Goal: Information Seeking & Learning: Learn about a topic

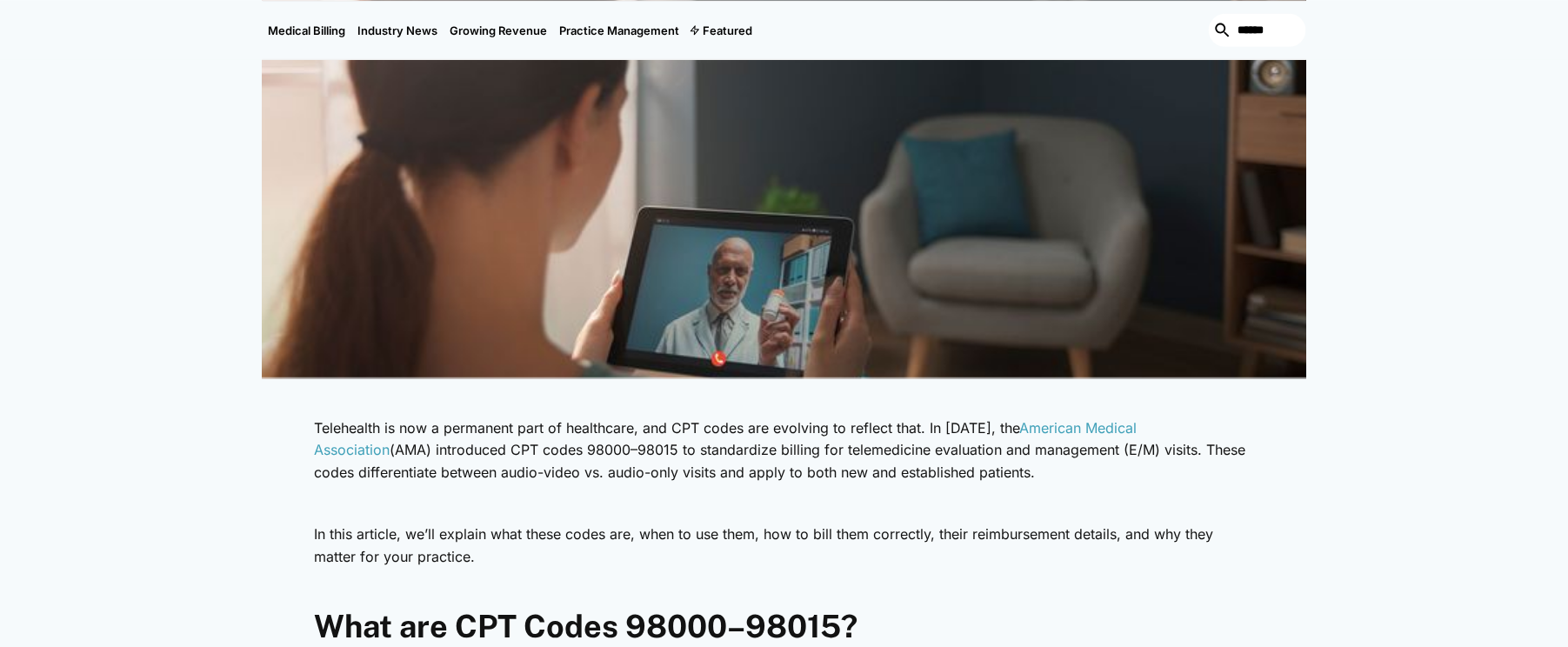
scroll to position [521, 0]
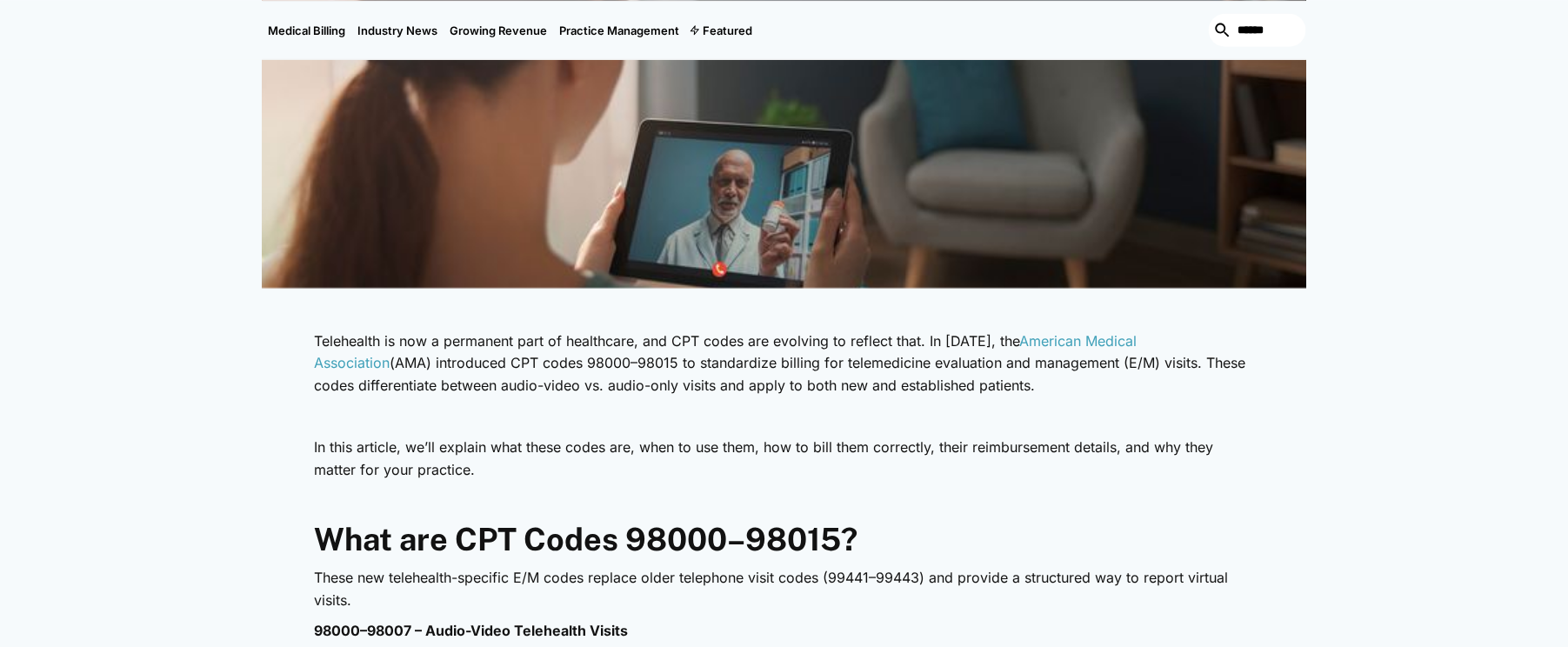
click at [654, 475] on p "In this article, we’ll explain what these codes are, when to use them, how to b…" at bounding box center [785, 459] width 940 height 44
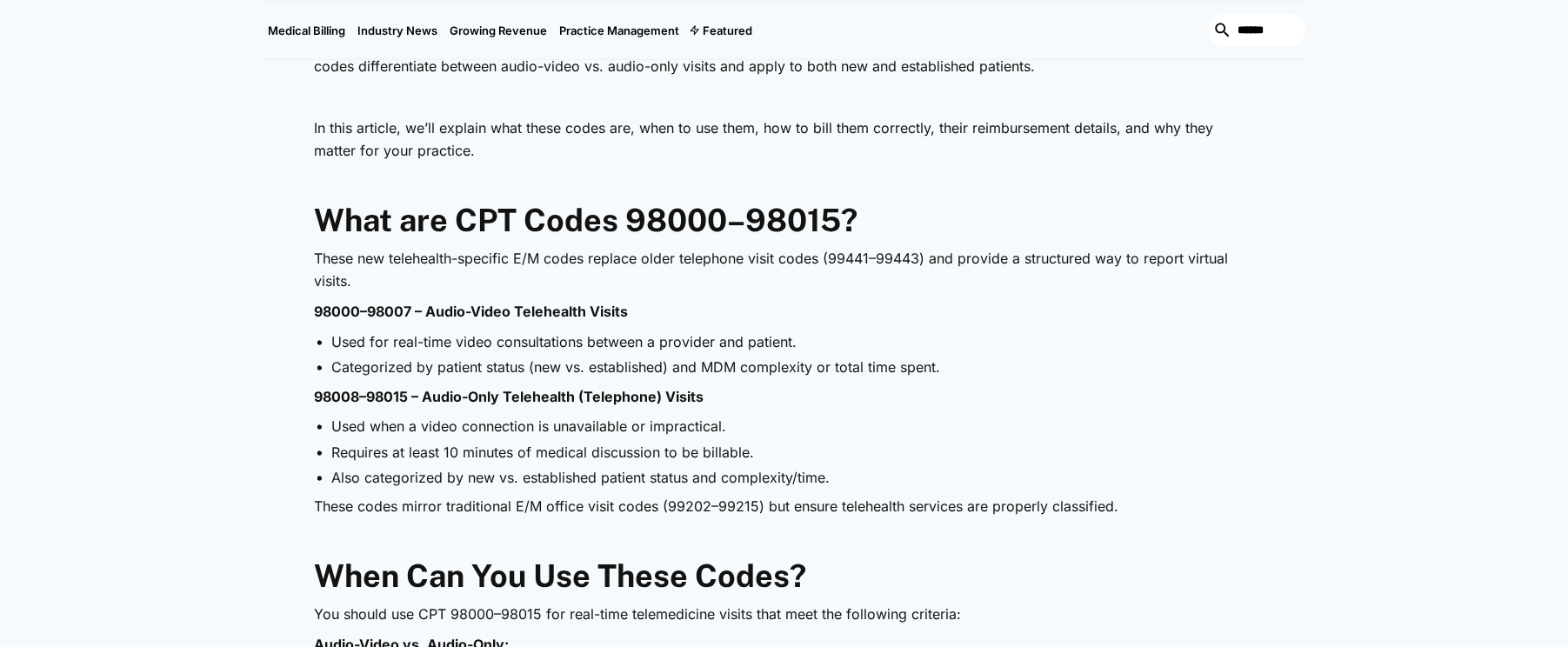
scroll to position [869, 0]
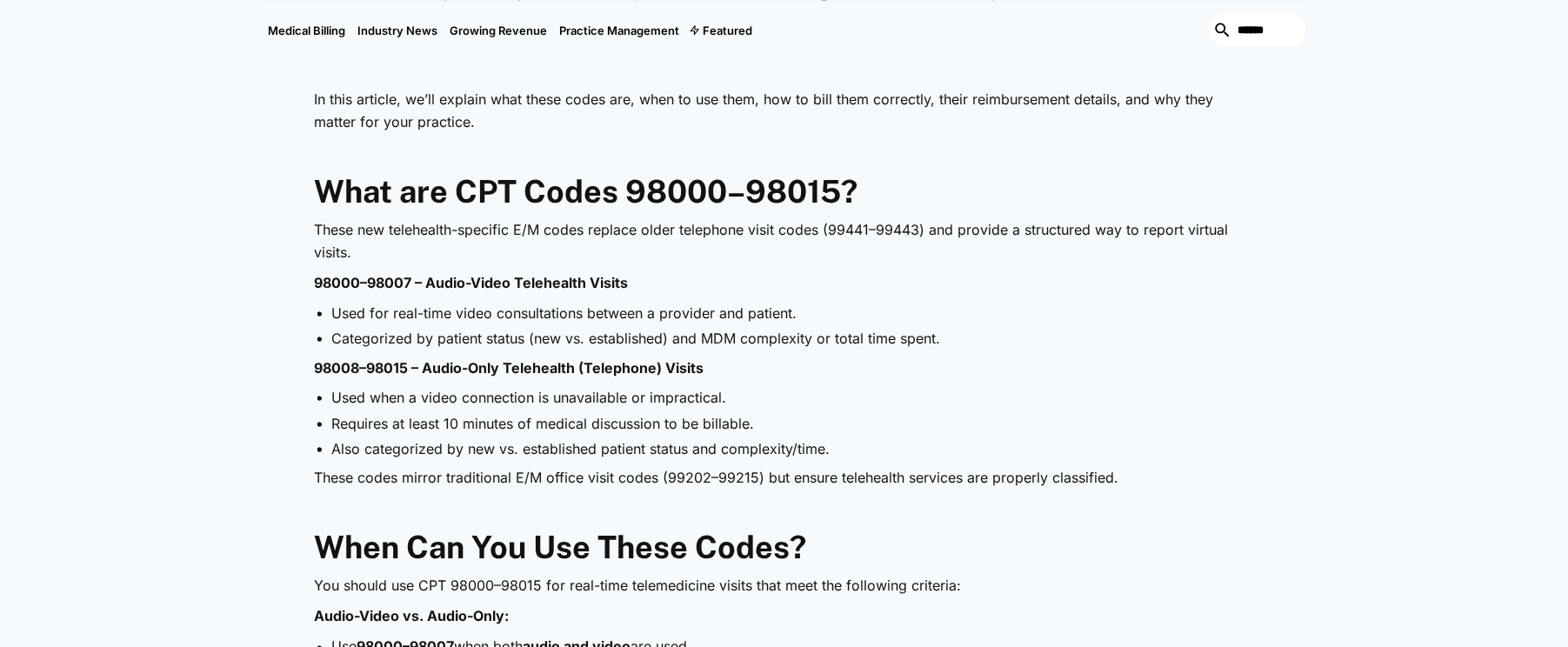
click at [939, 565] on h2 "When Can You Use These Codes?" at bounding box center [785, 547] width 940 height 37
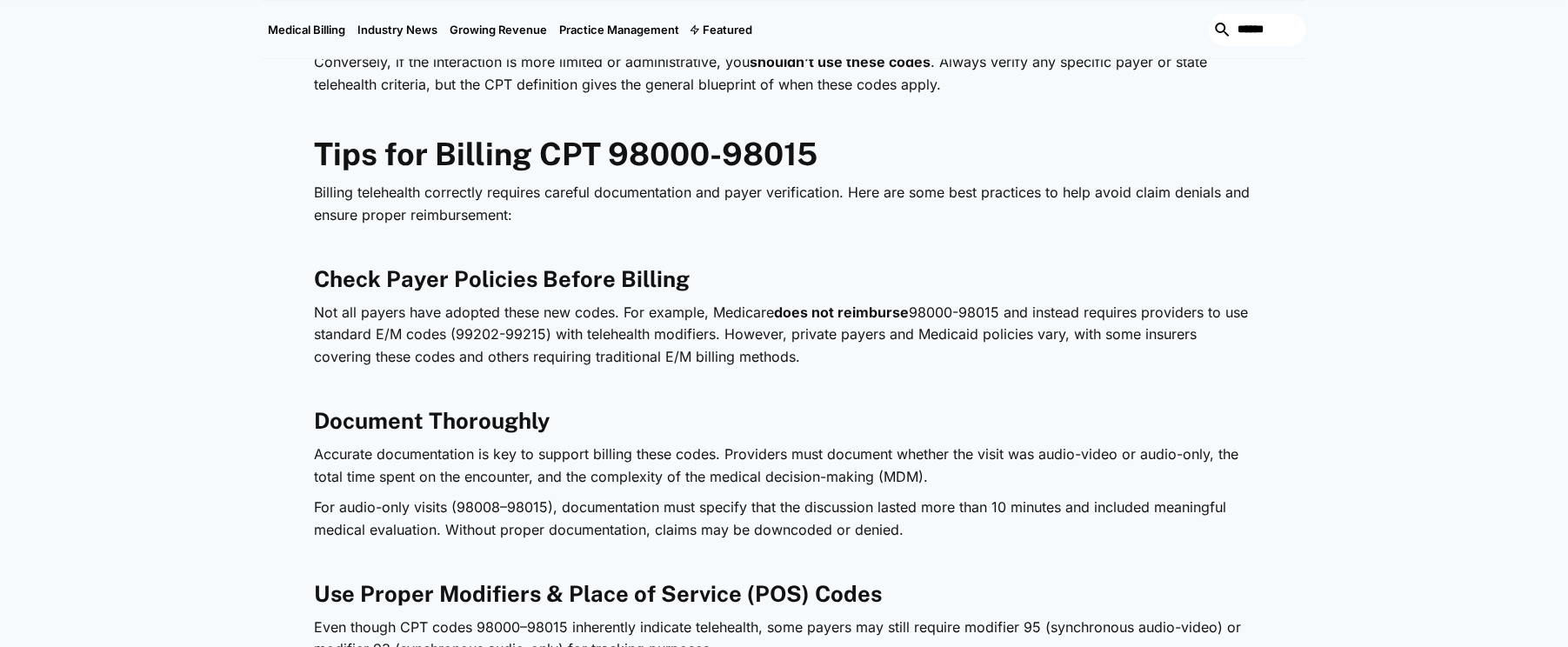
scroll to position [1825, 0]
click at [903, 363] on p "Not all payers have adopted these new codes. For example, Medicare does not rei…" at bounding box center [785, 333] width 940 height 67
drag, startPoint x: 1212, startPoint y: 332, endPoint x: 636, endPoint y: 338, distance: 576.0
click at [1196, 334] on p "Not all payers have adopted these new codes. For example, Medicare does not rei…" at bounding box center [785, 333] width 940 height 67
drag, startPoint x: 322, startPoint y: 276, endPoint x: 903, endPoint y: 351, distance: 585.8
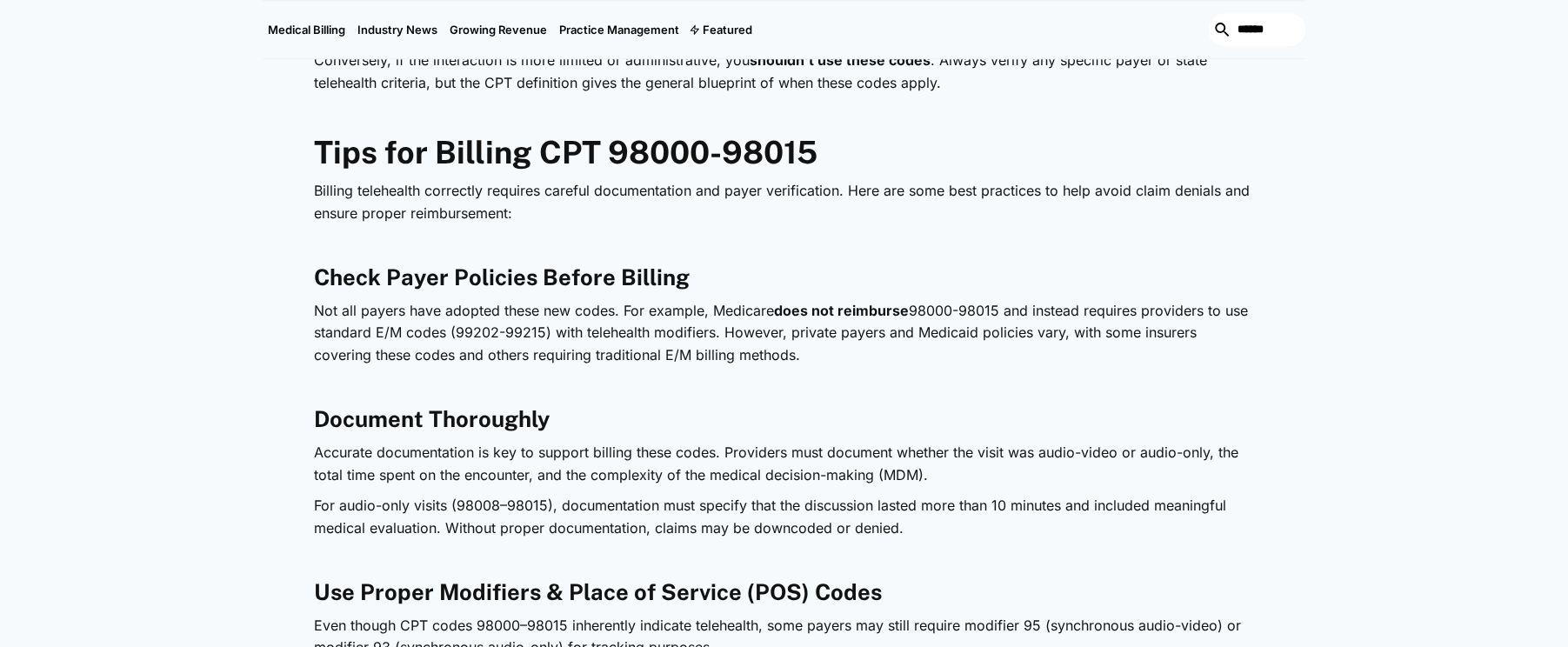
copy div "Check Payer Policies Before Billing Not all payers have adopted these new codes…"
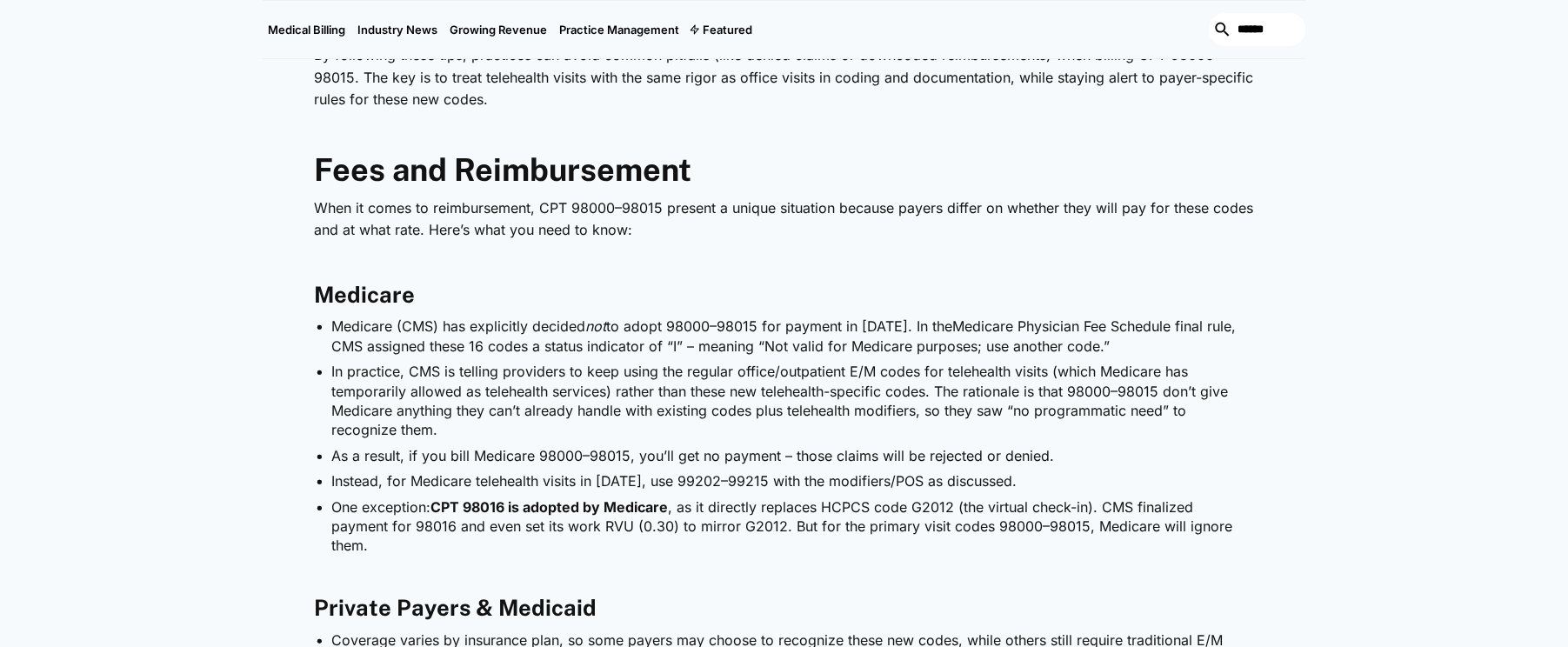
scroll to position [2956, 0]
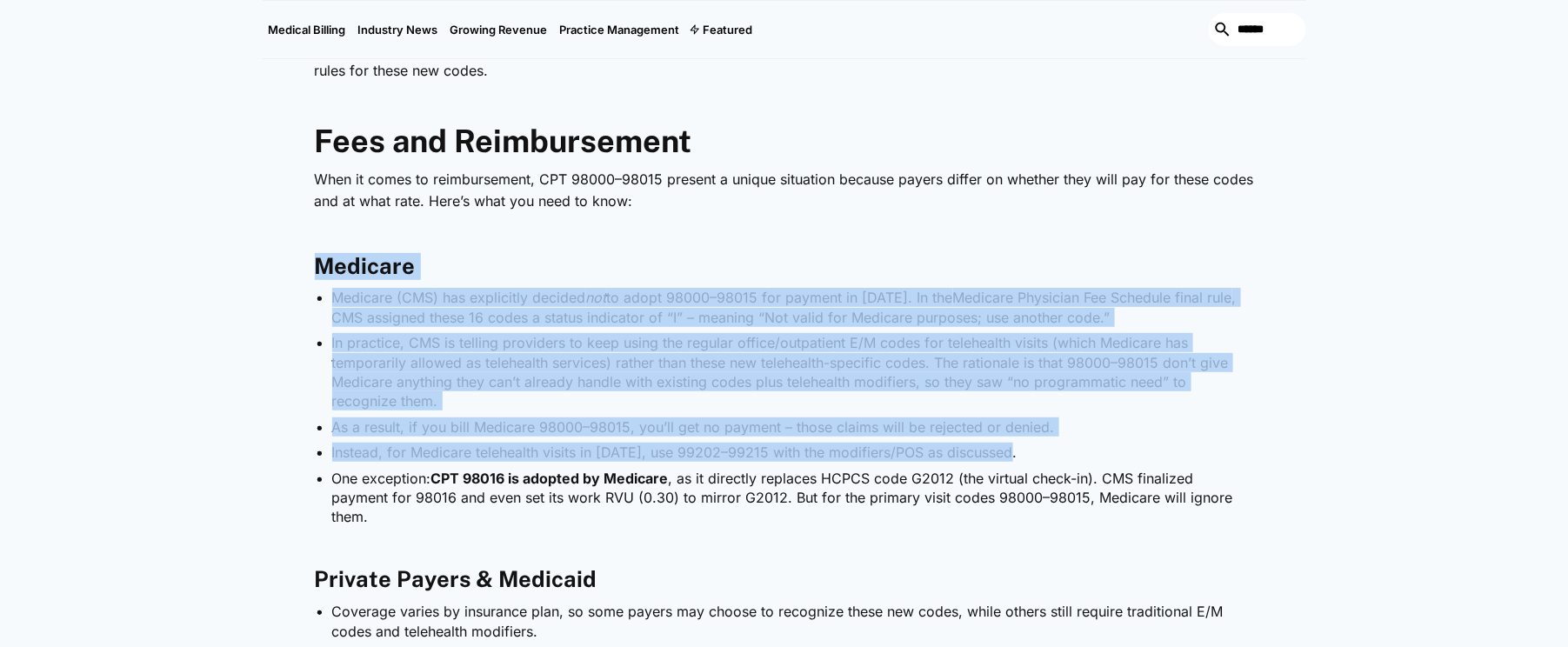
drag, startPoint x: 318, startPoint y: 260, endPoint x: 1241, endPoint y: 452, distance: 942.8
copy div "Medicare Medicare (CMS) has explicitly decided not to adopt 98000–98015 for pay…"
